Goal: Information Seeking & Learning: Learn about a topic

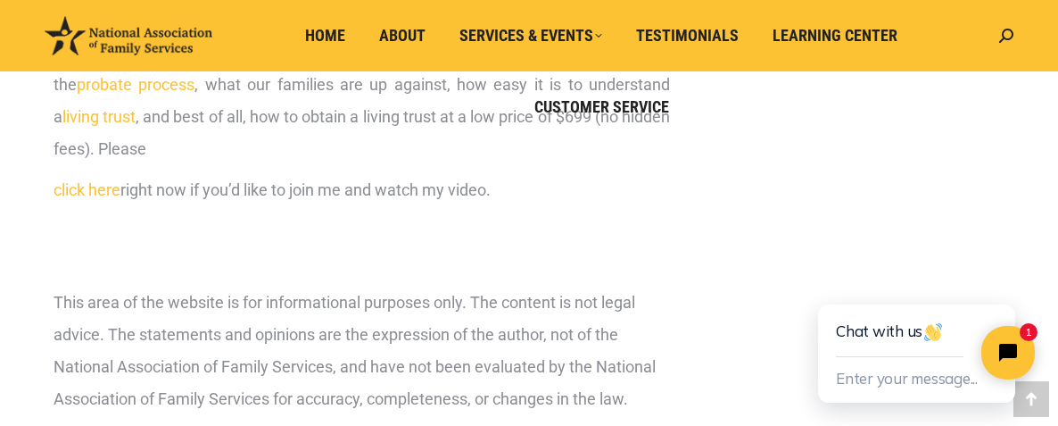
scroll to position [2098, 0]
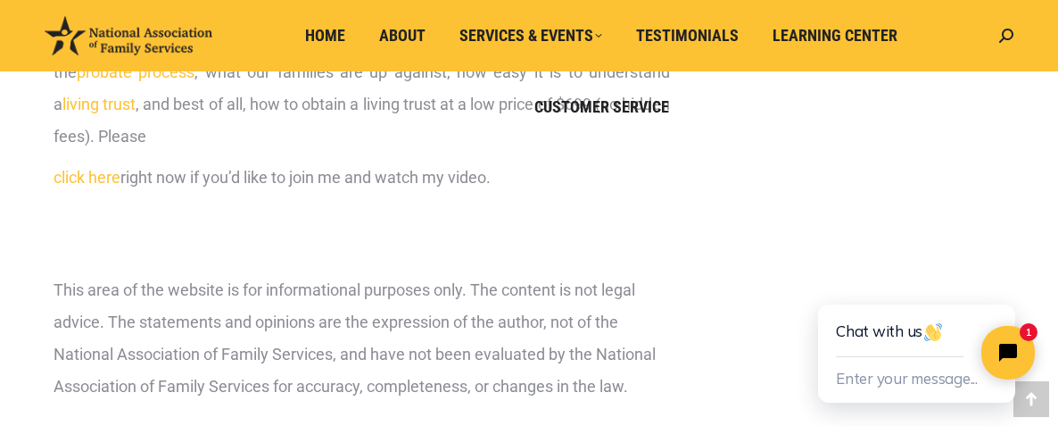
click at [92, 176] on link "click here" at bounding box center [87, 177] width 67 height 19
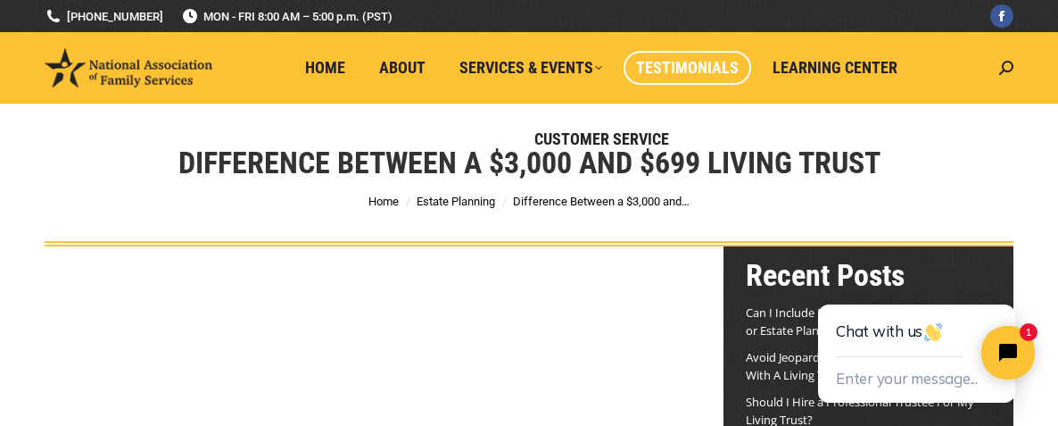
click at [663, 67] on span "Testimonials" at bounding box center [687, 68] width 103 height 20
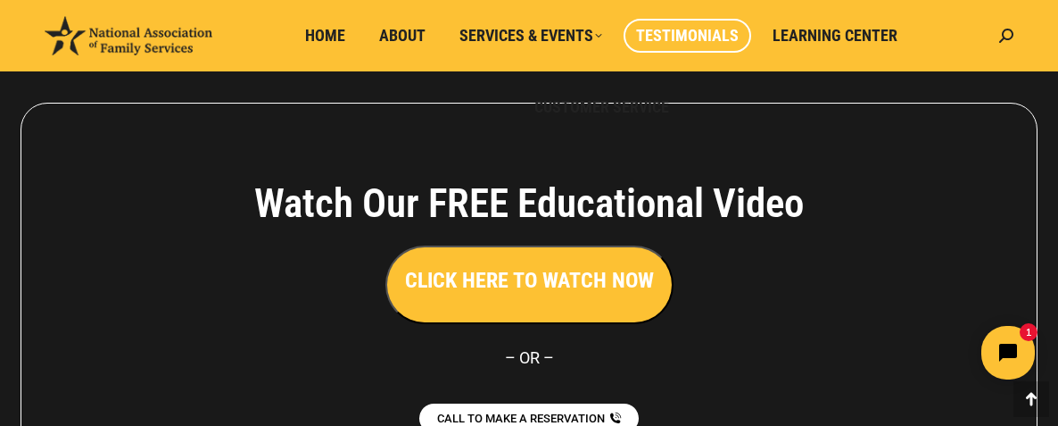
scroll to position [2377, 0]
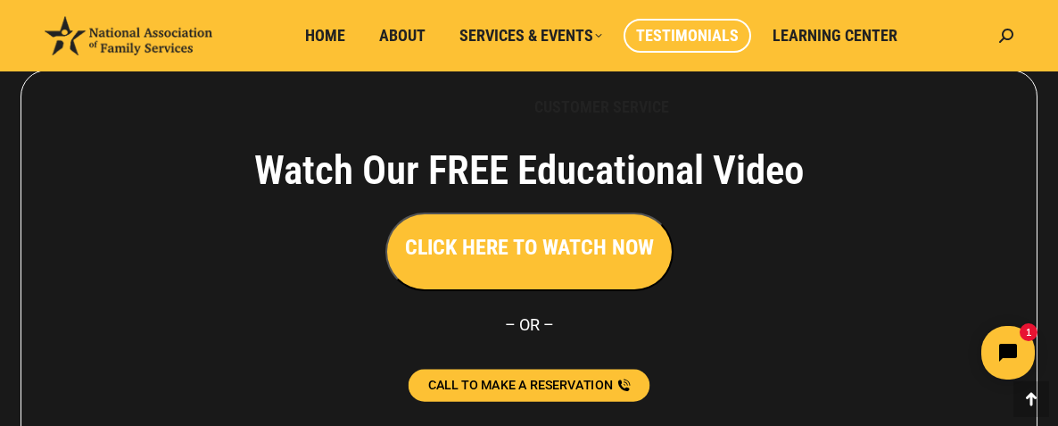
click at [593, 378] on span "CALL TO MAKE A RESERVATION" at bounding box center [520, 384] width 185 height 12
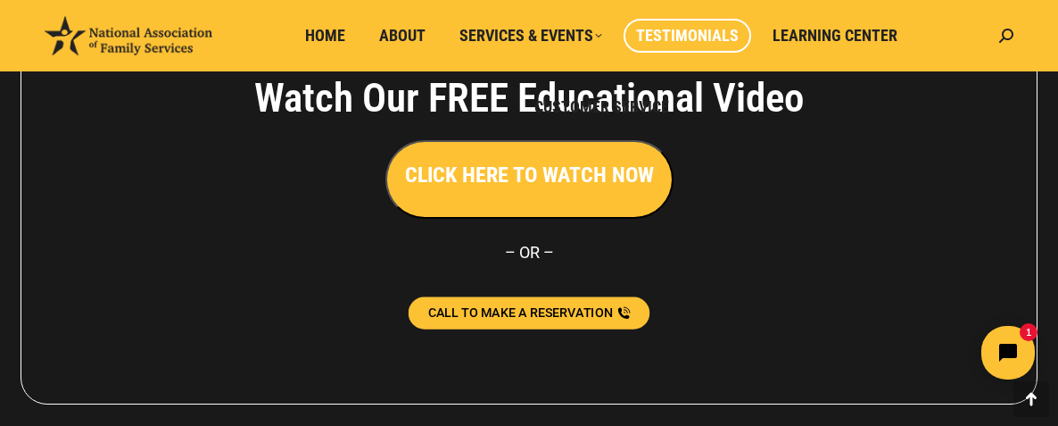
scroll to position [2490, 0]
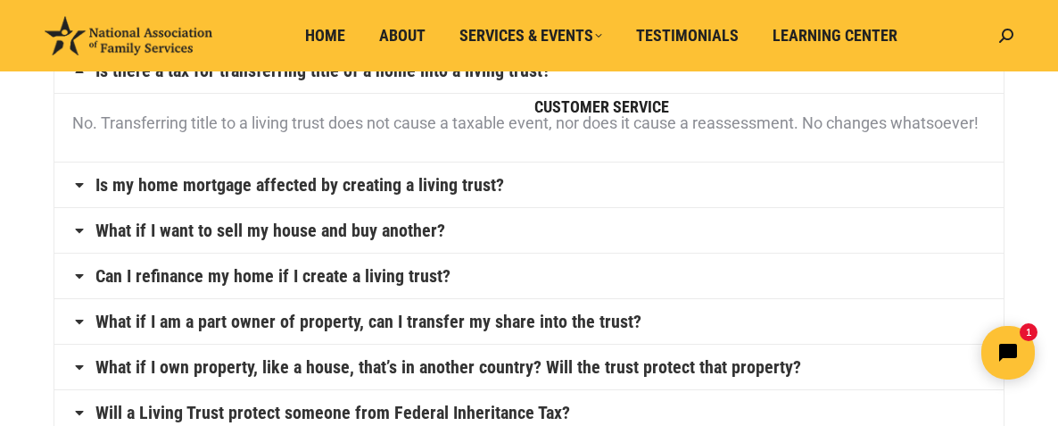
scroll to position [210, 0]
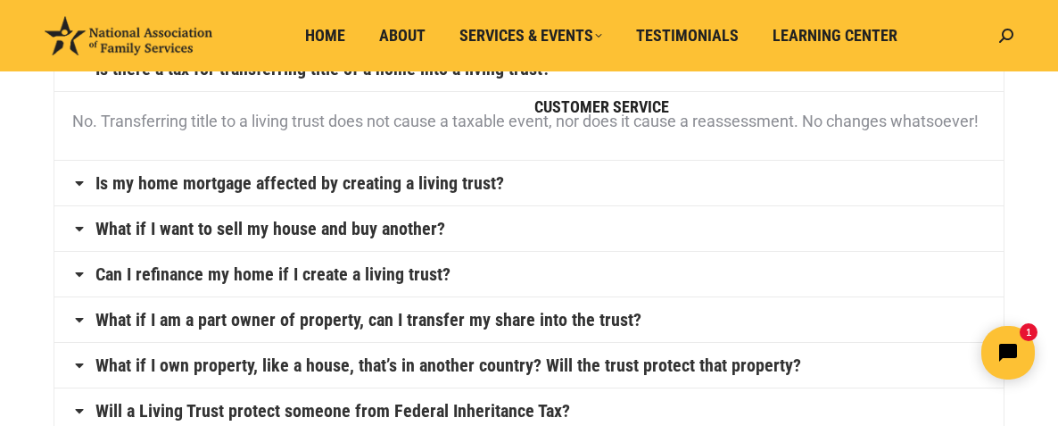
click at [444, 180] on link "Is my home mortgage affected by creating a living trust?" at bounding box center [299, 183] width 409 height 18
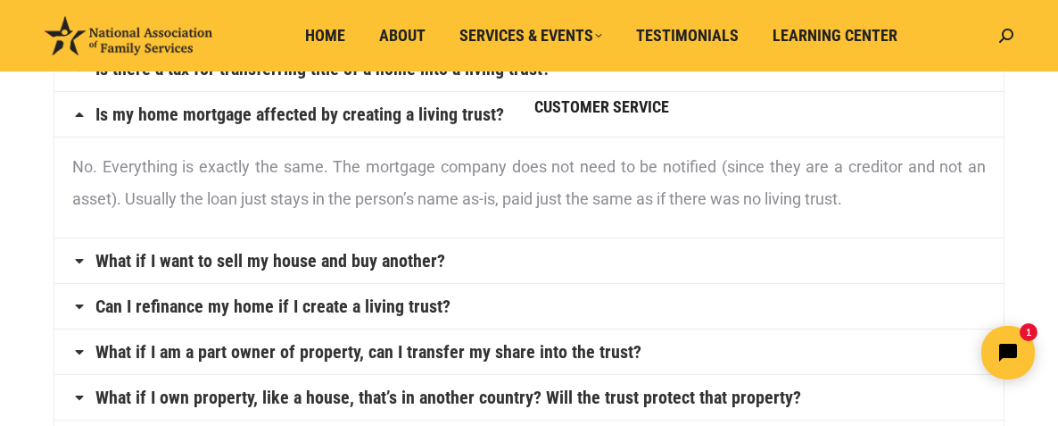
click at [425, 252] on link "What if I want to sell my house and buy another?" at bounding box center [270, 261] width 350 height 18
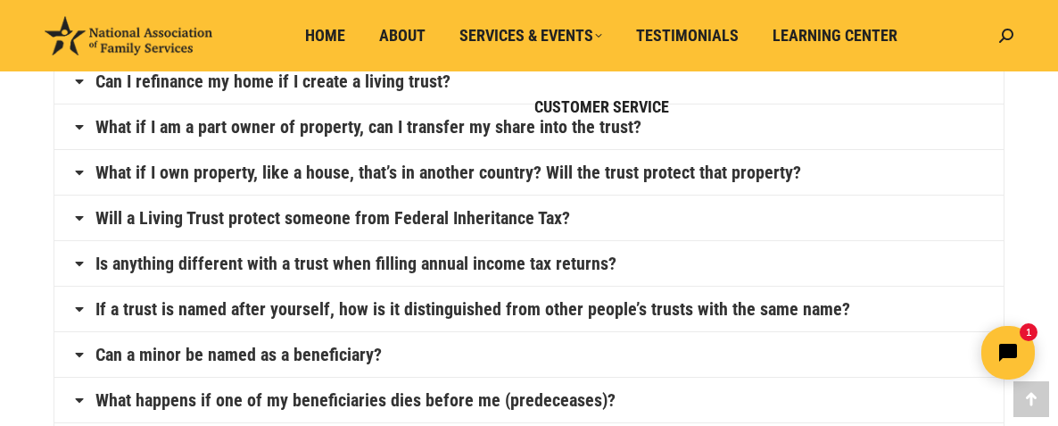
scroll to position [441, 0]
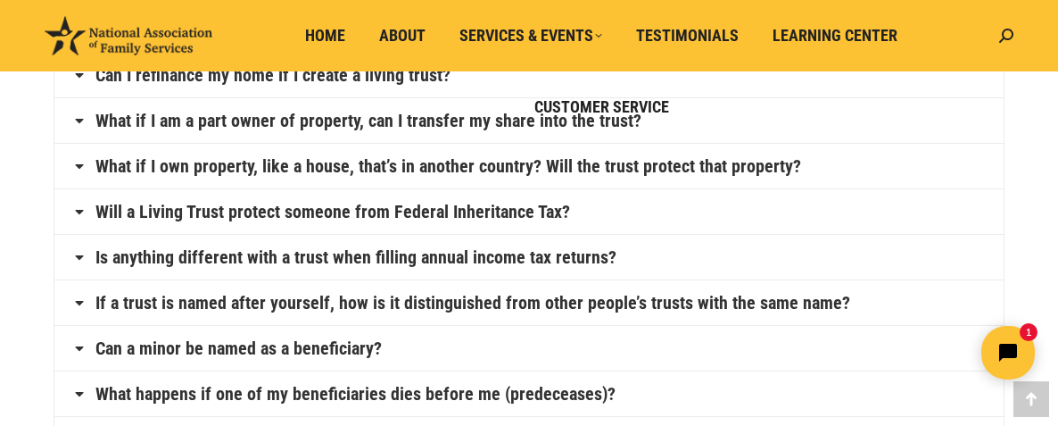
click at [543, 208] on link "Will a Living Trust protect someone from Federal Inheritance Tax?" at bounding box center [332, 212] width 475 height 18
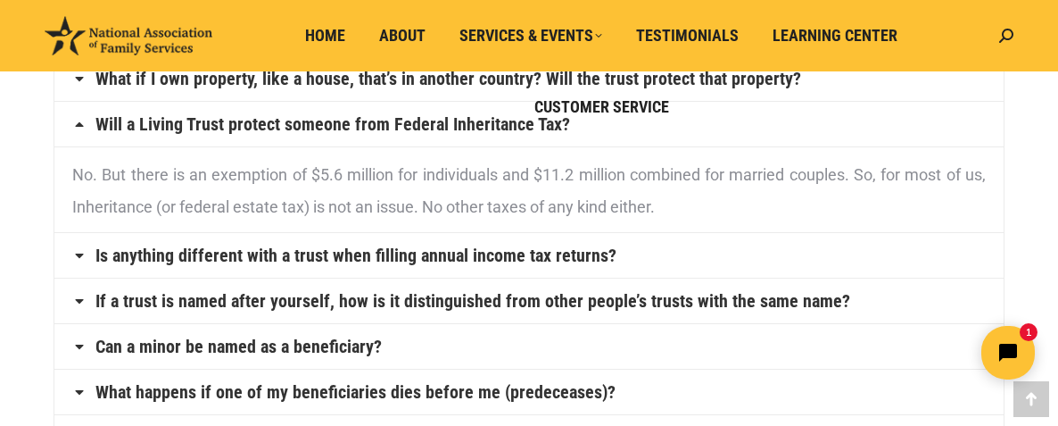
scroll to position [404, 0]
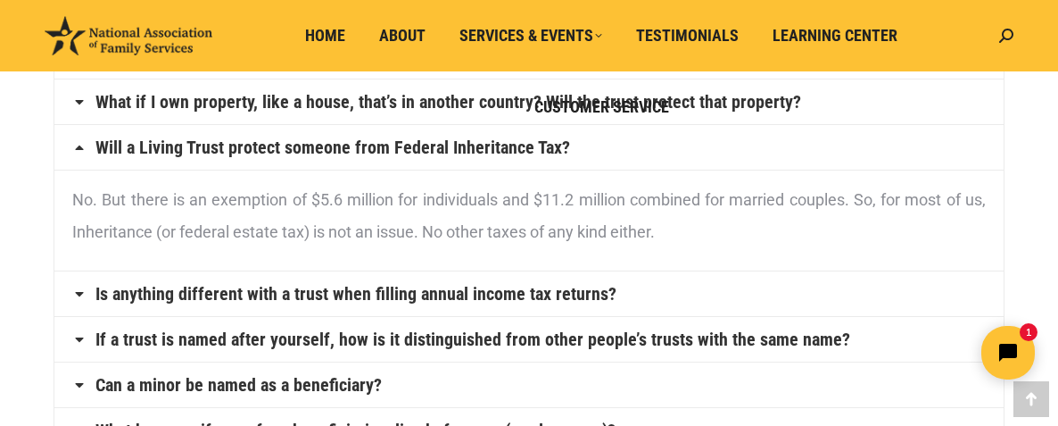
click at [527, 289] on link "Is anything different with a trust when filling annual income tax returns?" at bounding box center [355, 294] width 521 height 18
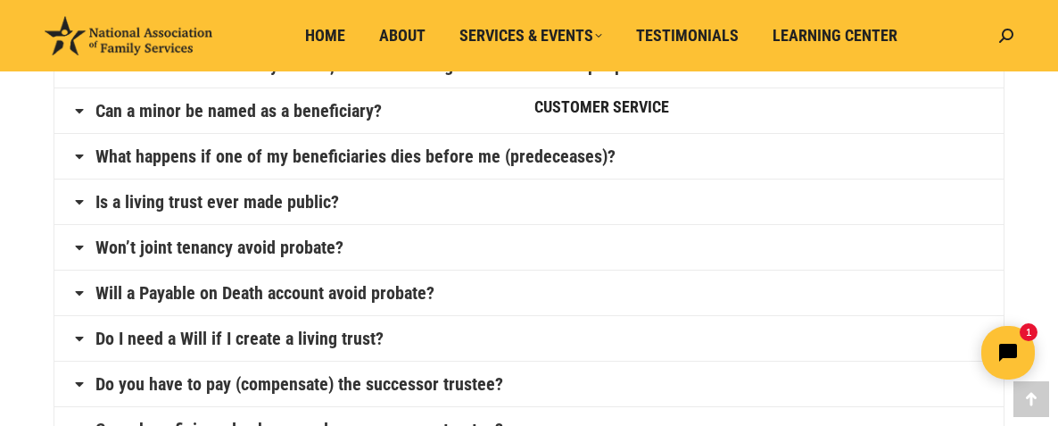
scroll to position [681, 0]
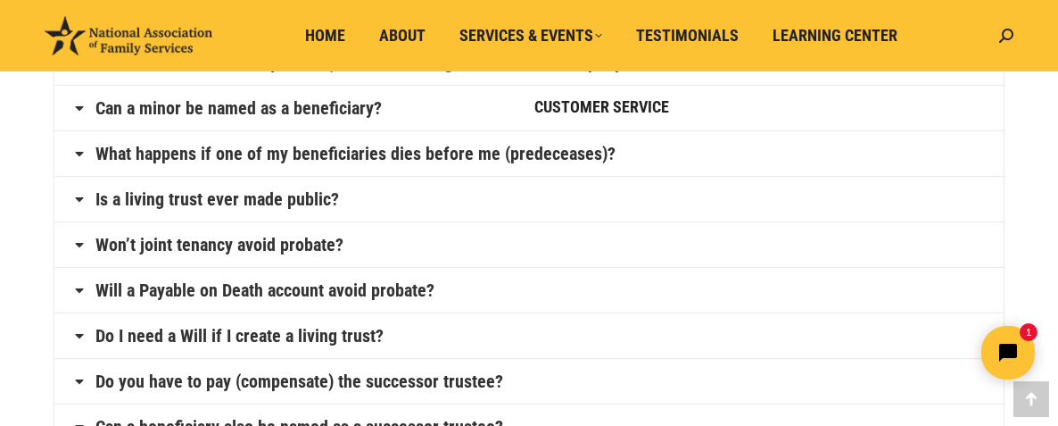
click at [310, 193] on link "Is a living trust ever made public?" at bounding box center [217, 199] width 244 height 18
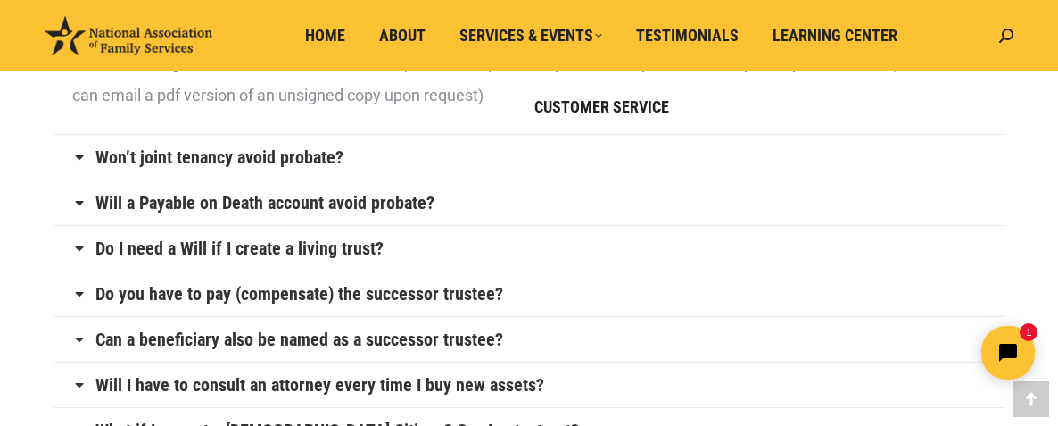
scroll to position [803, 0]
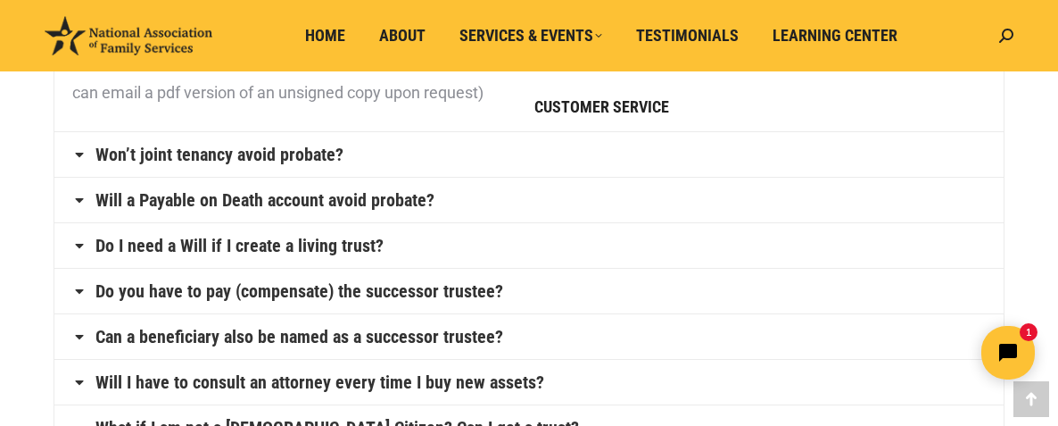
click at [362, 244] on link "Do I need a Will if I create a living trust?" at bounding box center [239, 245] width 288 height 18
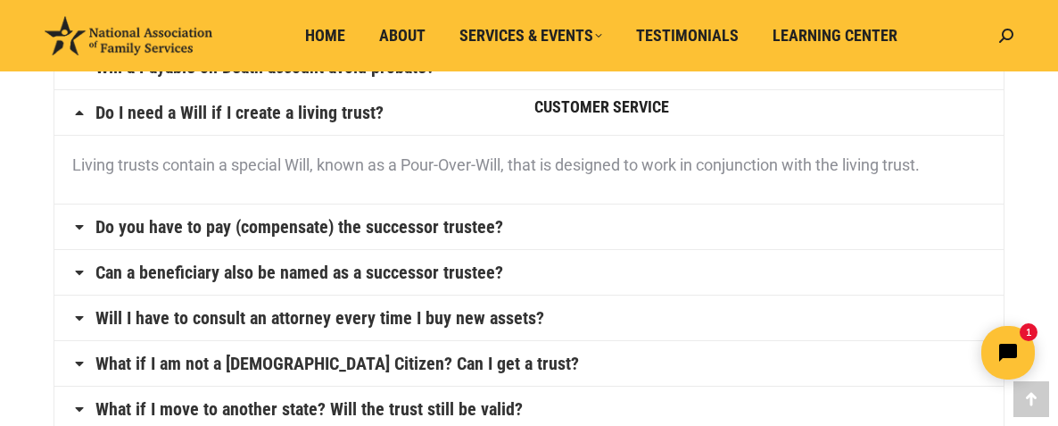
click at [400, 228] on link "Do you have to pay (compensate) the successor trustee?" at bounding box center [299, 227] width 408 height 18
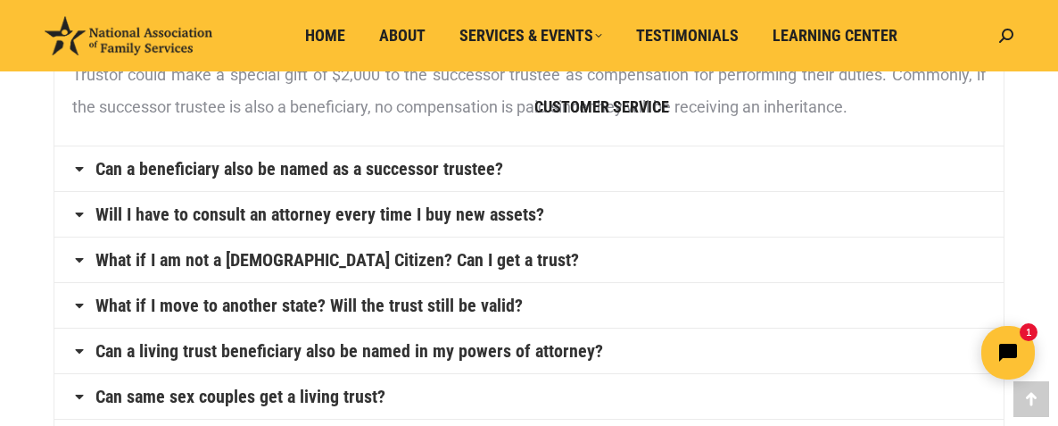
scroll to position [982, 0]
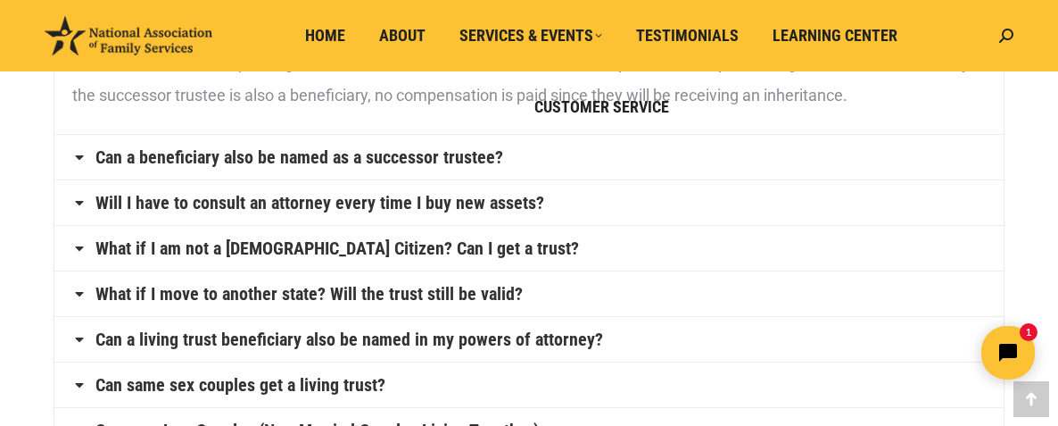
click at [467, 195] on link "Will I have to consult an attorney every time I buy new assets?" at bounding box center [319, 203] width 449 height 18
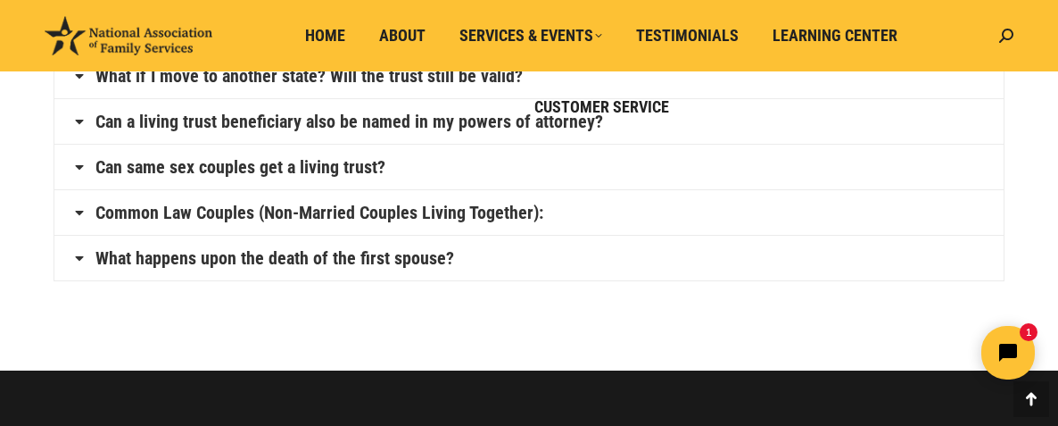
scroll to position [1145, 0]
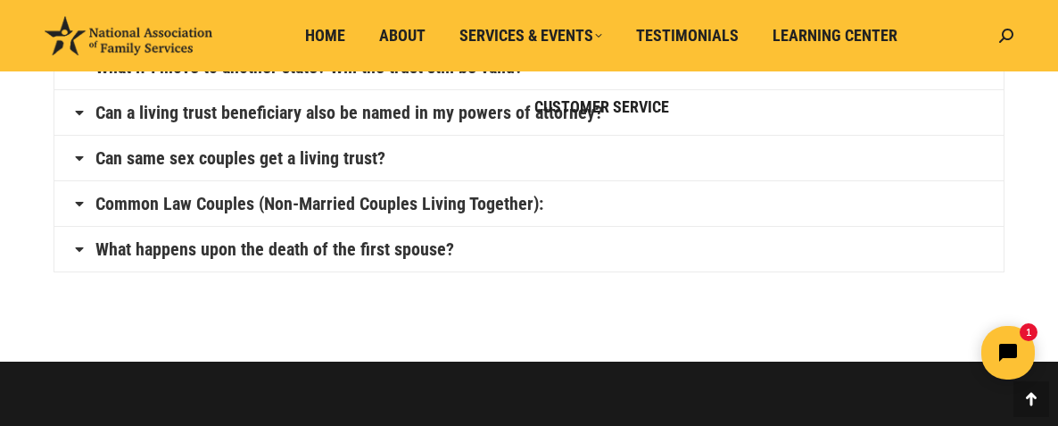
click at [390, 247] on link "What happens upon the death of the first spouse?" at bounding box center [274, 249] width 359 height 18
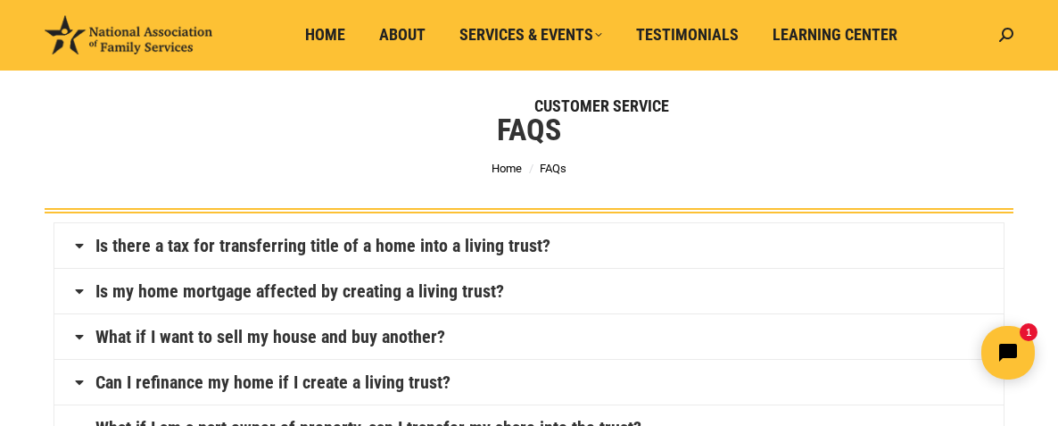
scroll to position [0, 0]
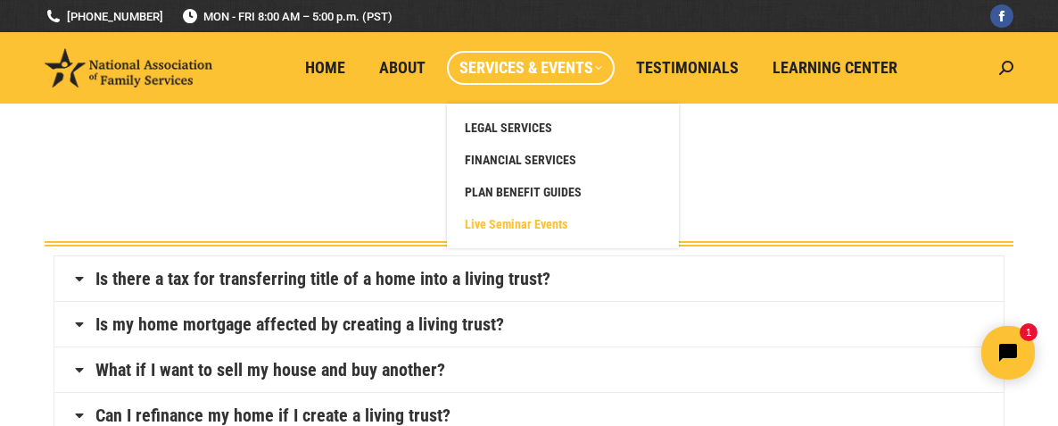
click at [501, 225] on span "Live Seminar Events" at bounding box center [516, 224] width 103 height 16
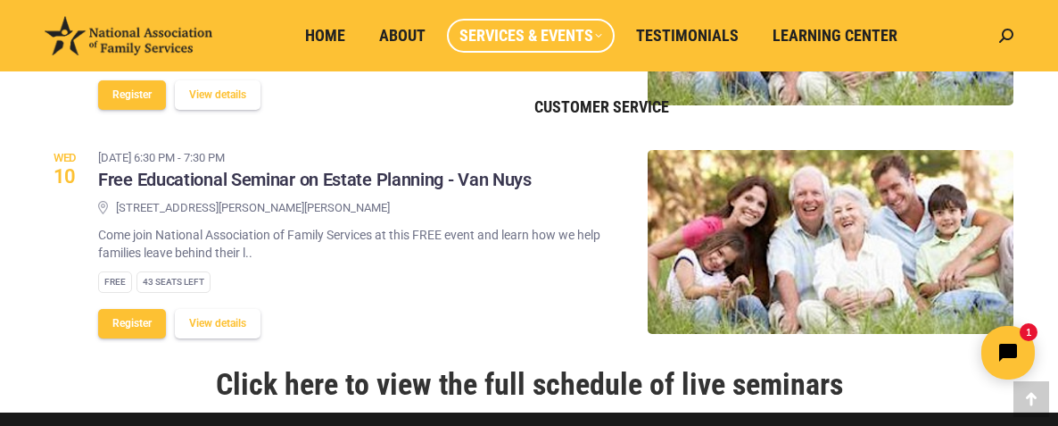
scroll to position [1306, 0]
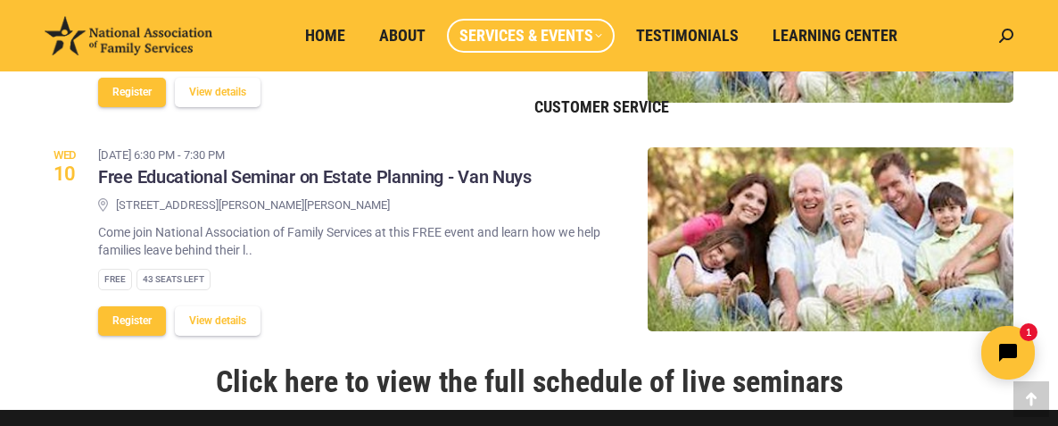
click at [765, 365] on html "1" at bounding box center [896, 352] width 307 height 84
click at [430, 363] on link "Click here to view the full schedule of live seminars" at bounding box center [529, 381] width 627 height 36
